Goal: Task Accomplishment & Management: Use online tool/utility

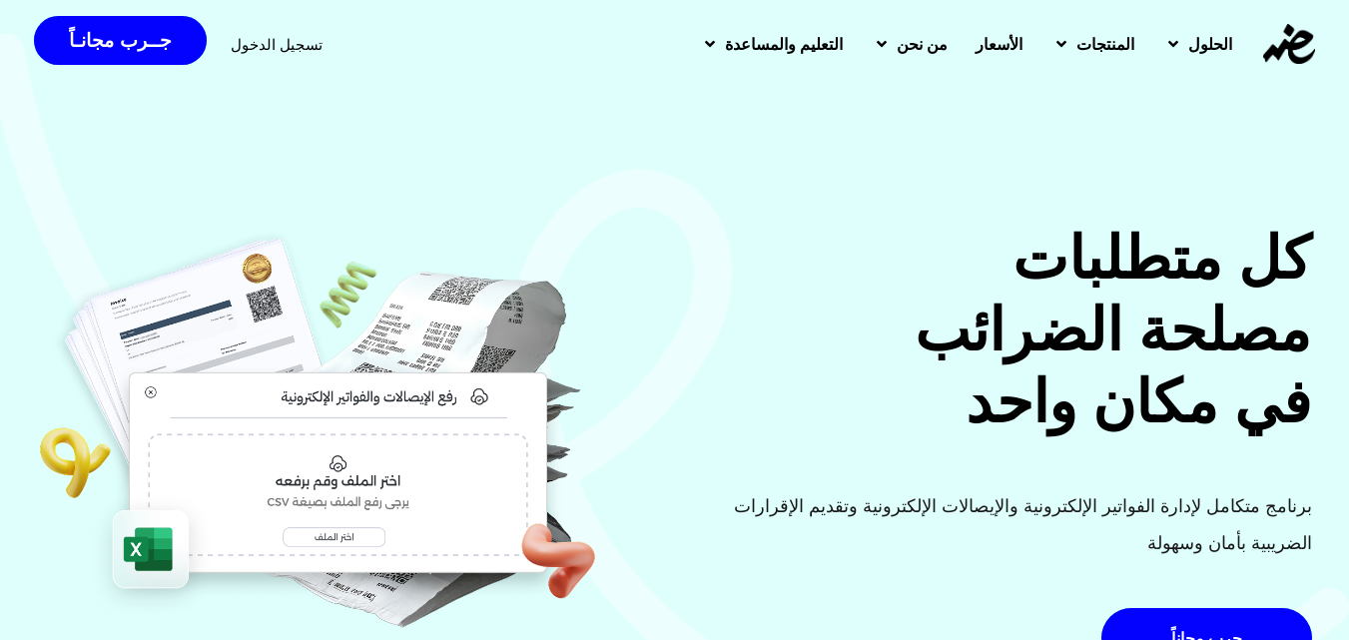
click at [254, 51] on span "تسجيل الدخول" at bounding box center [277, 44] width 92 height 15
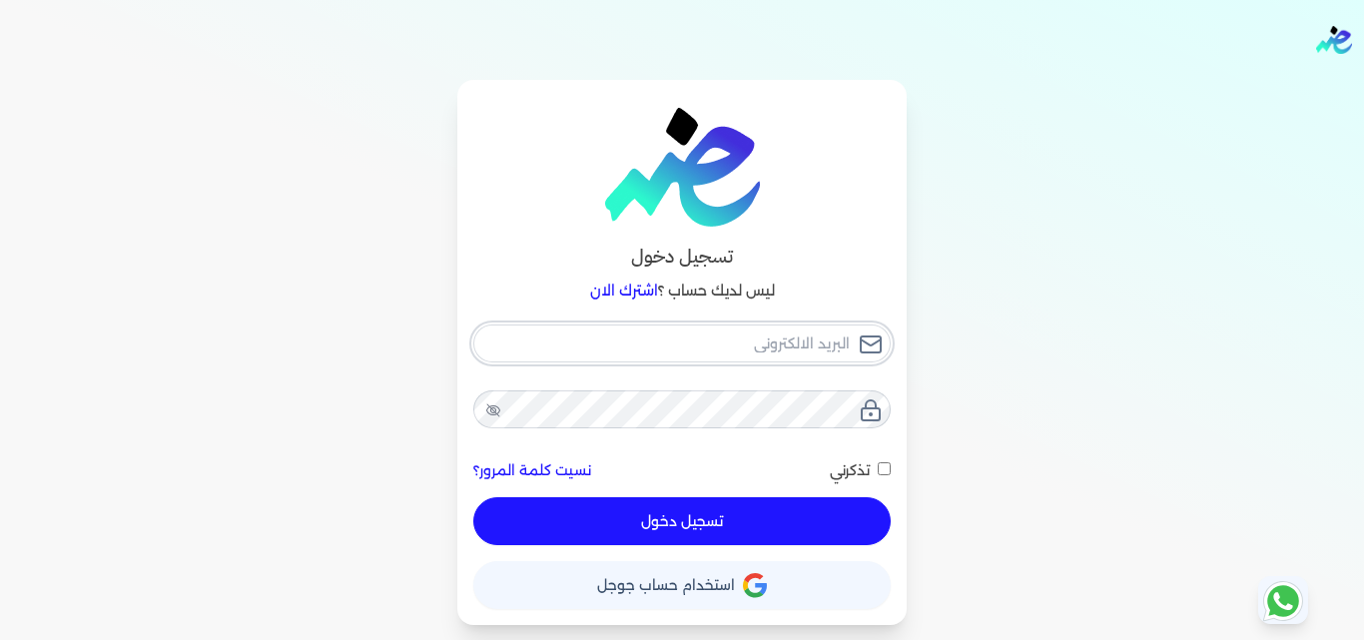
type input "[EMAIL_ADDRESS][PERSON_NAME][DOMAIN_NAME][PERSON_NAME]"
click at [703, 528] on button "تسجيل دخول" at bounding box center [681, 521] width 417 height 48
checkbox input "false"
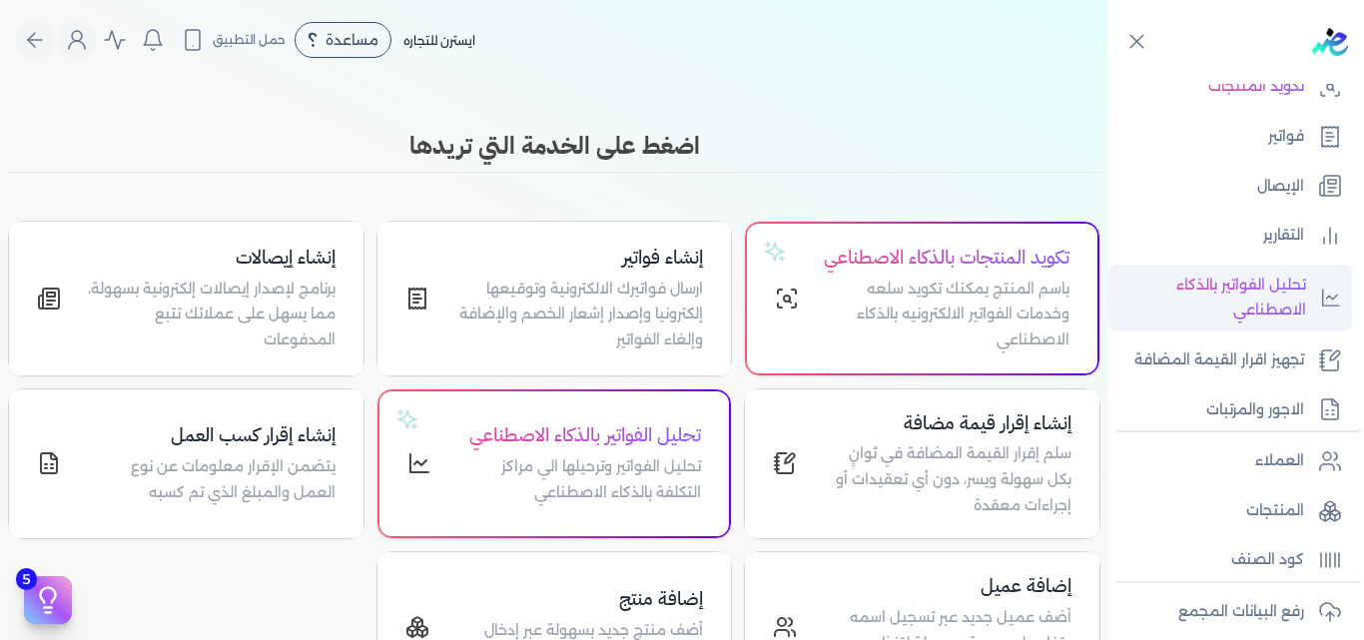
scroll to position [200, 0]
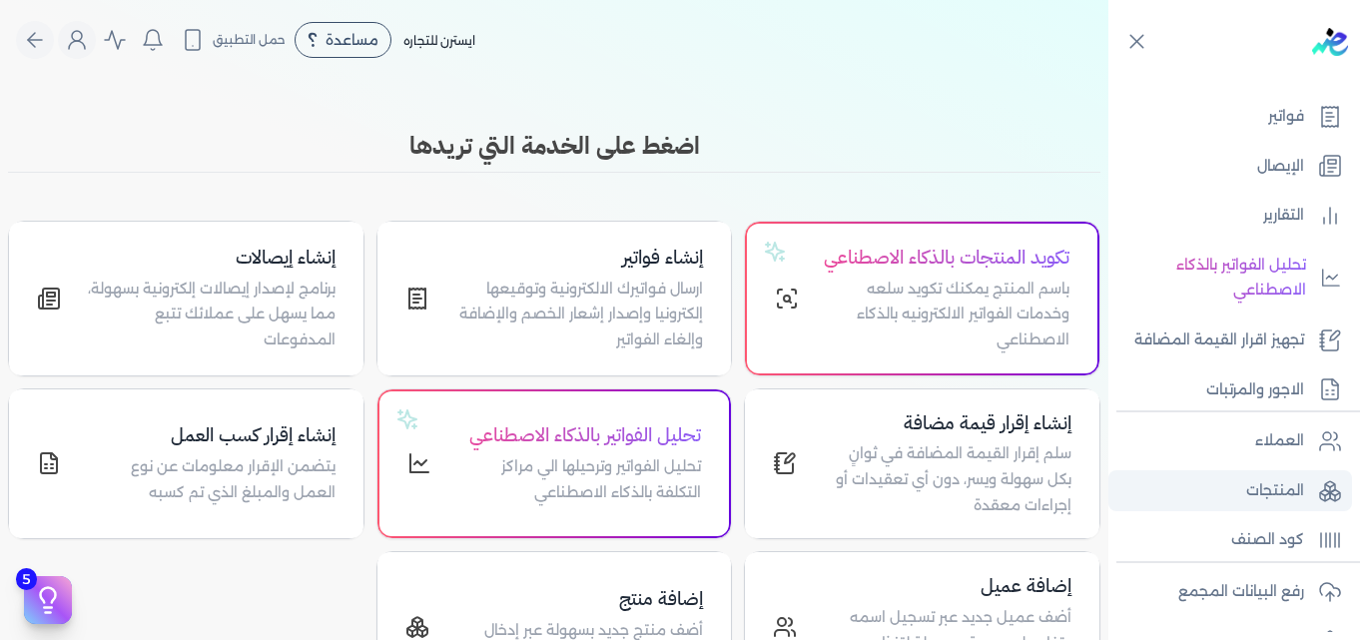
click at [1290, 508] on link "المنتجات" at bounding box center [1230, 491] width 244 height 42
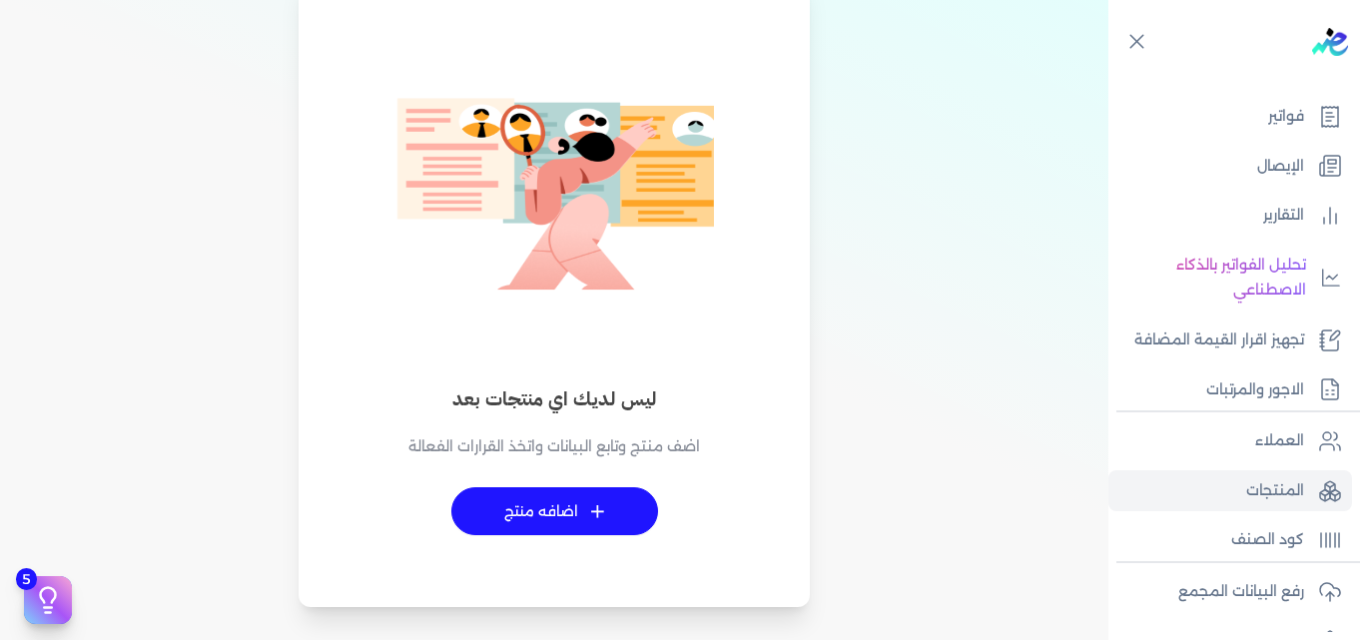
scroll to position [200, 0]
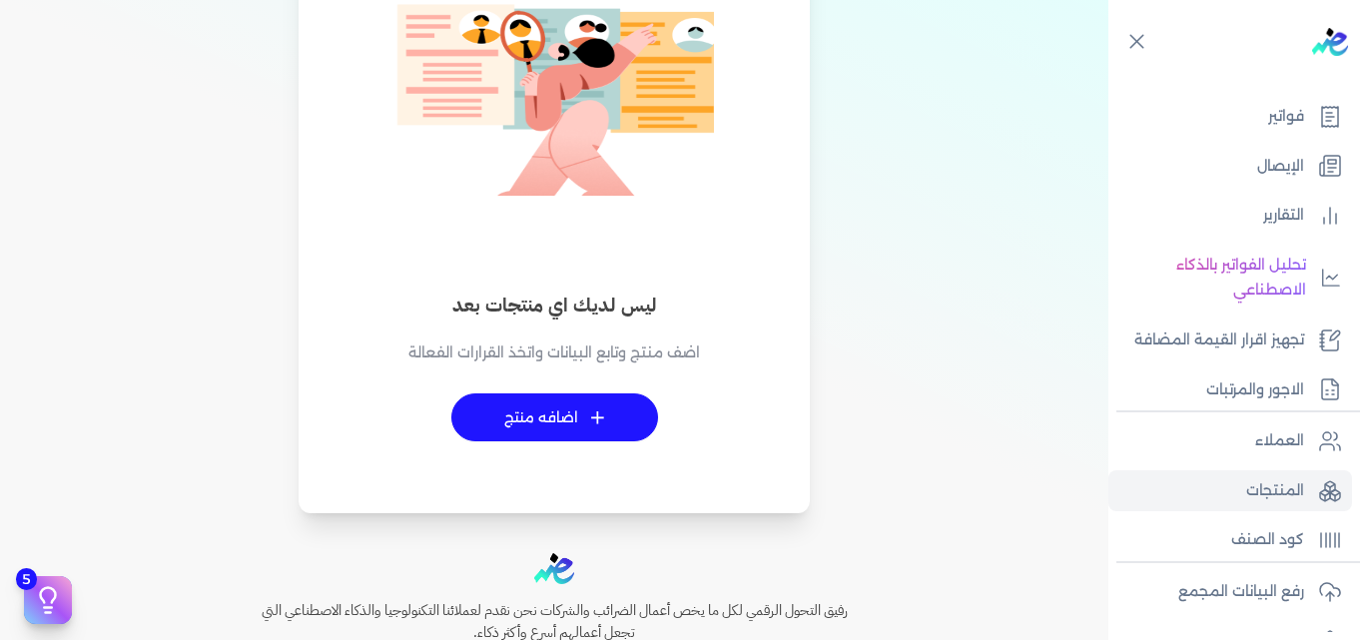
click at [586, 413] on link "+ اضافه منتج" at bounding box center [554, 417] width 207 height 48
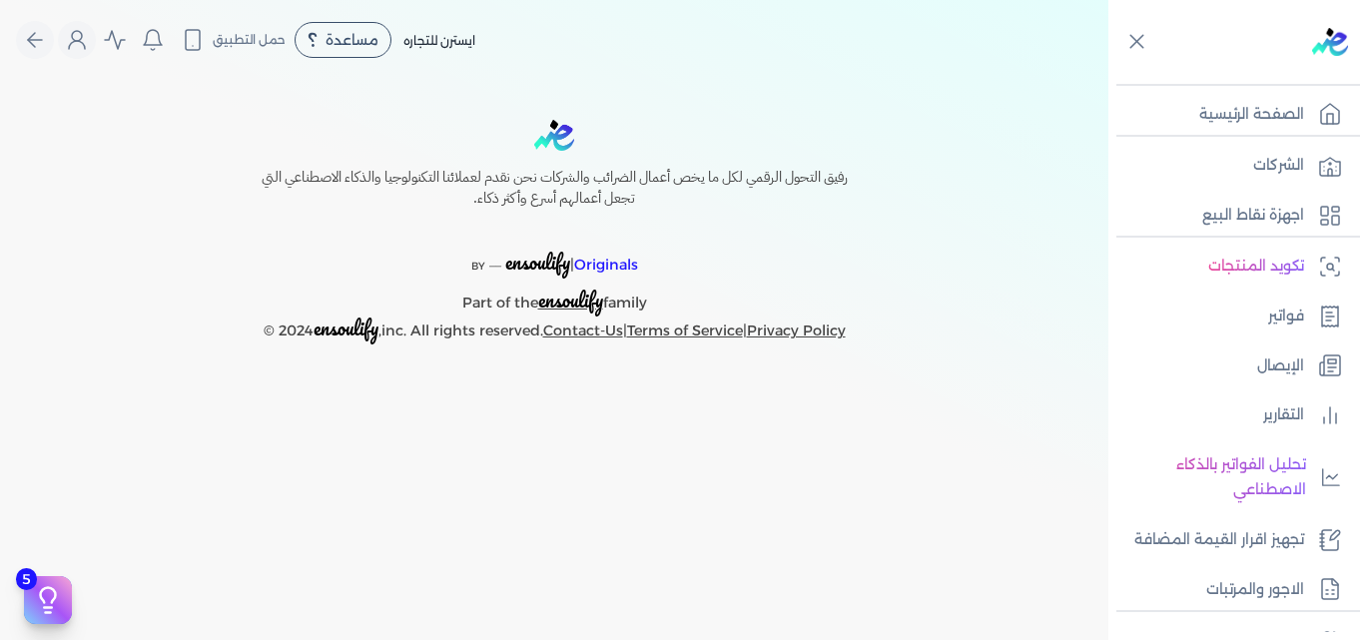
select select "EGS"
